Goal: Transaction & Acquisition: Book appointment/travel/reservation

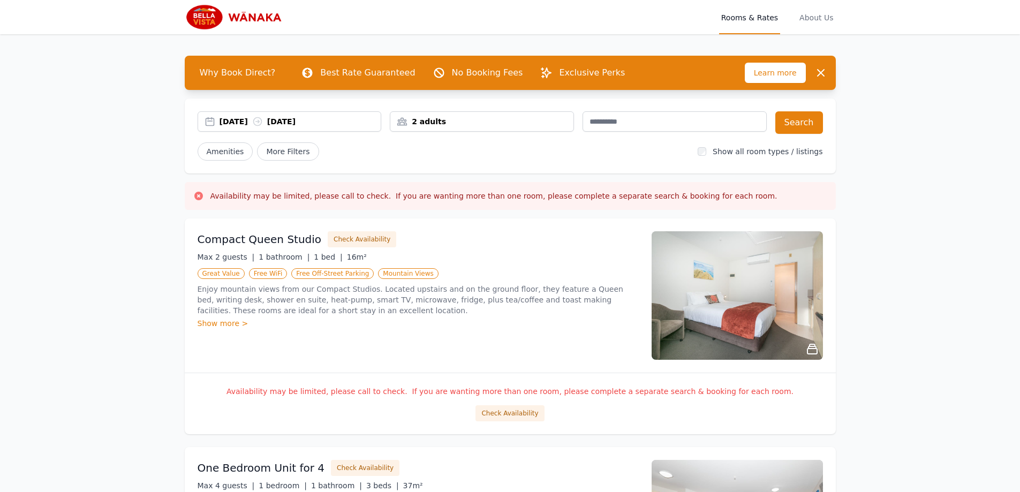
click at [260, 123] on div "[DATE] [DATE]" at bounding box center [300, 121] width 162 height 11
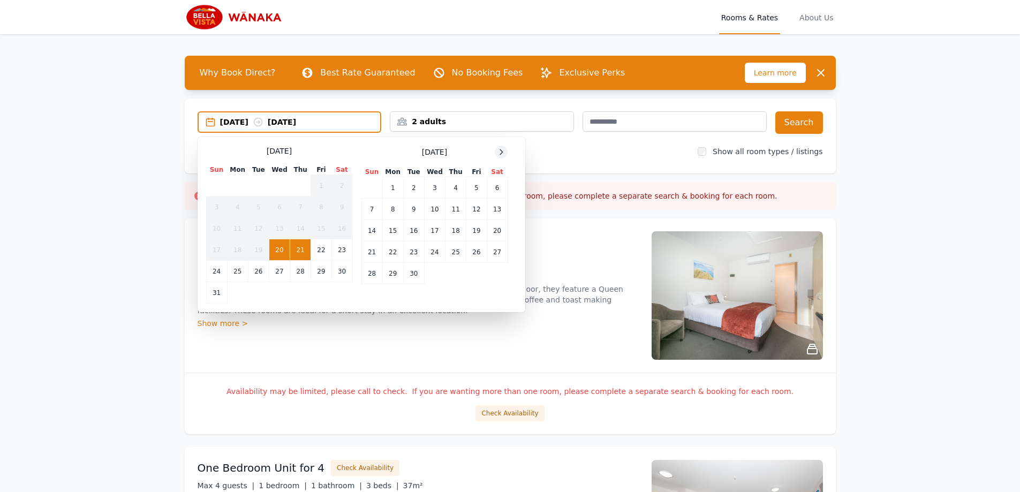
click at [498, 154] on icon at bounding box center [501, 152] width 9 height 9
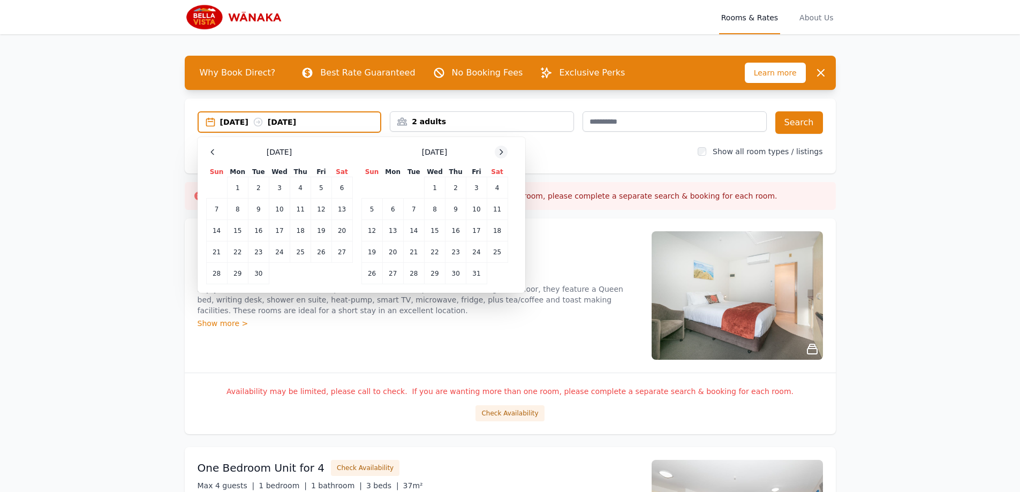
click at [498, 154] on icon at bounding box center [501, 152] width 9 height 9
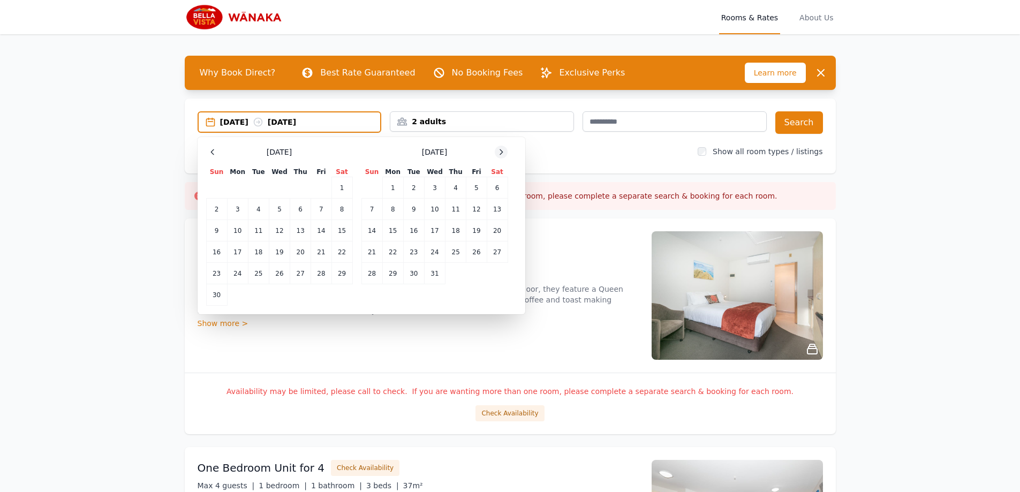
click at [498, 154] on icon at bounding box center [501, 152] width 9 height 9
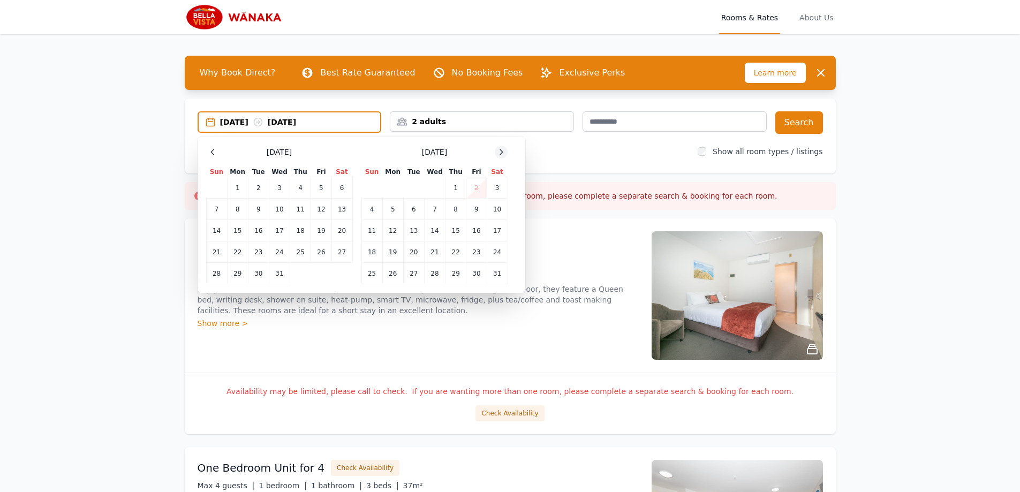
click at [498, 154] on icon at bounding box center [501, 152] width 9 height 9
click at [259, 207] on td "6" at bounding box center [258, 209] width 21 height 21
click at [297, 208] on td "8" at bounding box center [300, 209] width 21 height 21
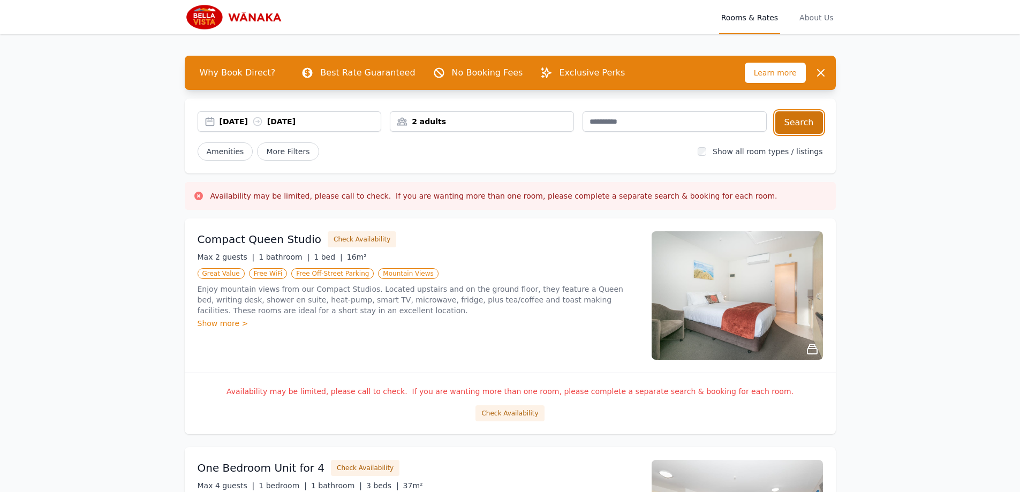
click at [802, 132] on button "Search" at bounding box center [799, 122] width 48 height 22
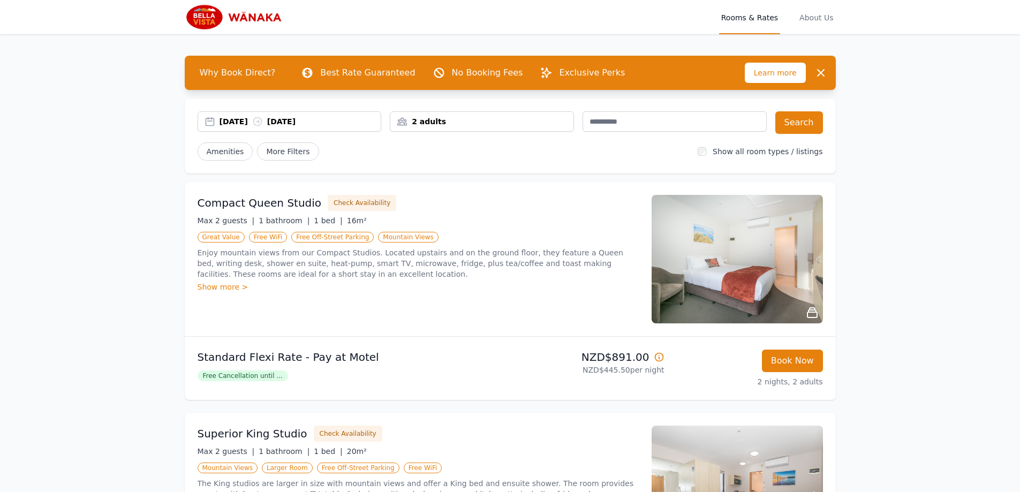
click at [208, 20] on img at bounding box center [236, 17] width 103 height 26
